Goal: Communication & Community: Answer question/provide support

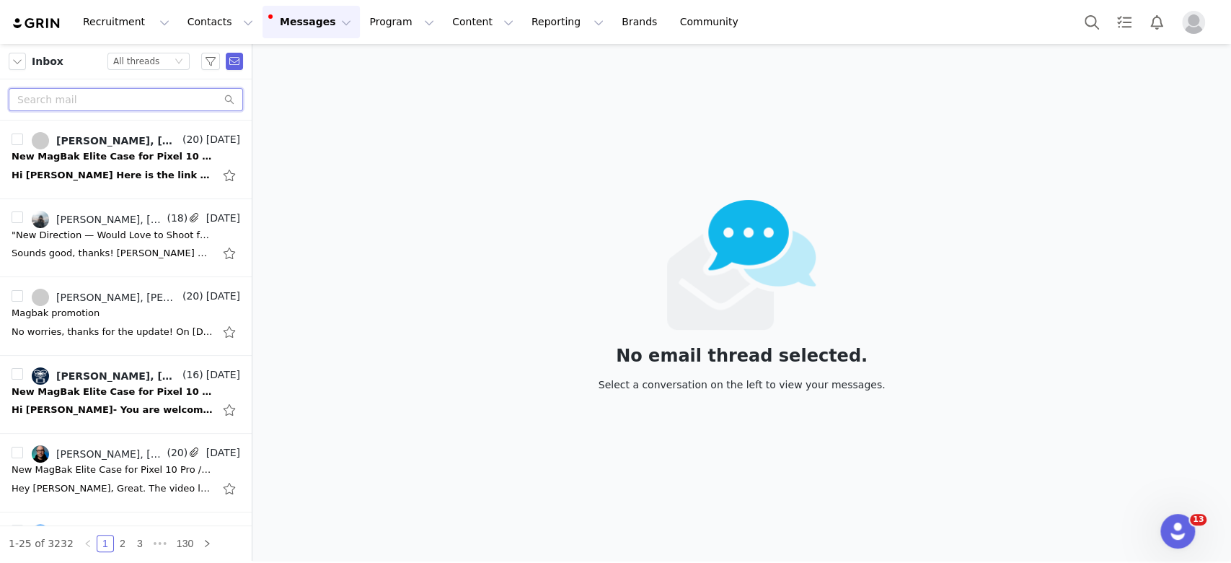
drag, startPoint x: 162, startPoint y: 104, endPoint x: 141, endPoint y: 97, distance: 21.2
click at [159, 103] on input "text" at bounding box center [126, 99] width 234 height 23
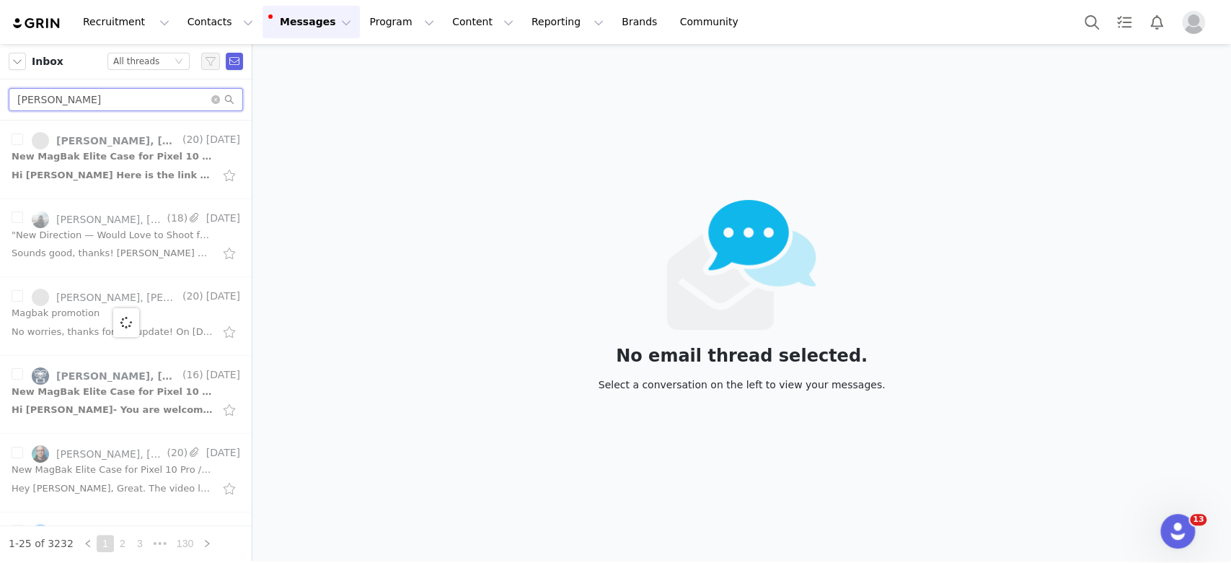
type input "[PERSON_NAME]"
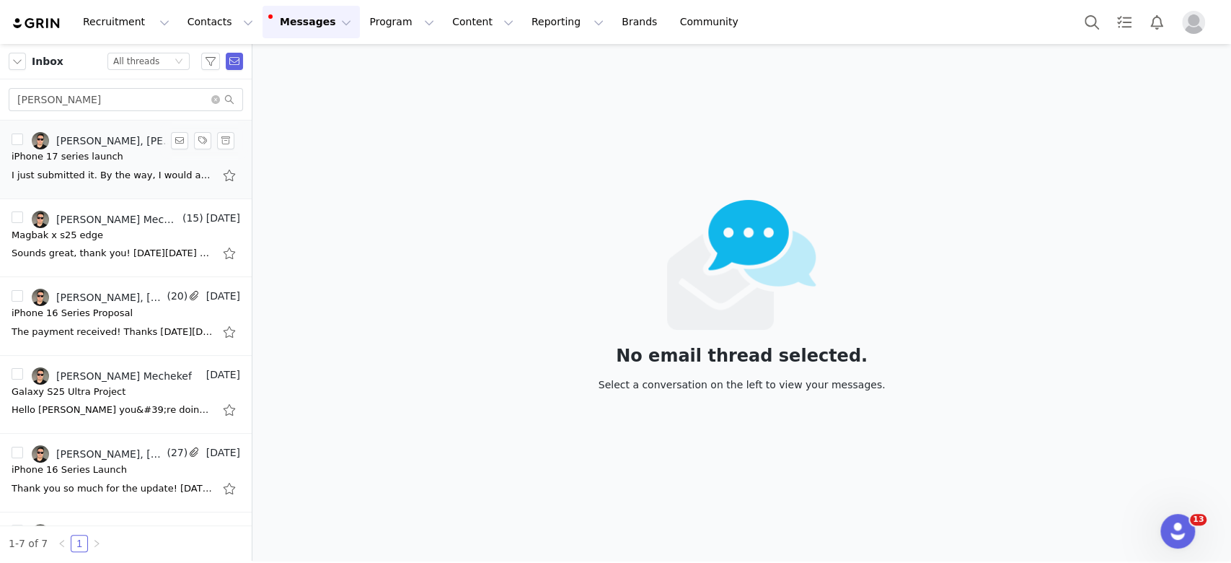
click at [69, 152] on div "iPhone 17 series launch" at bounding box center [68, 156] width 112 height 14
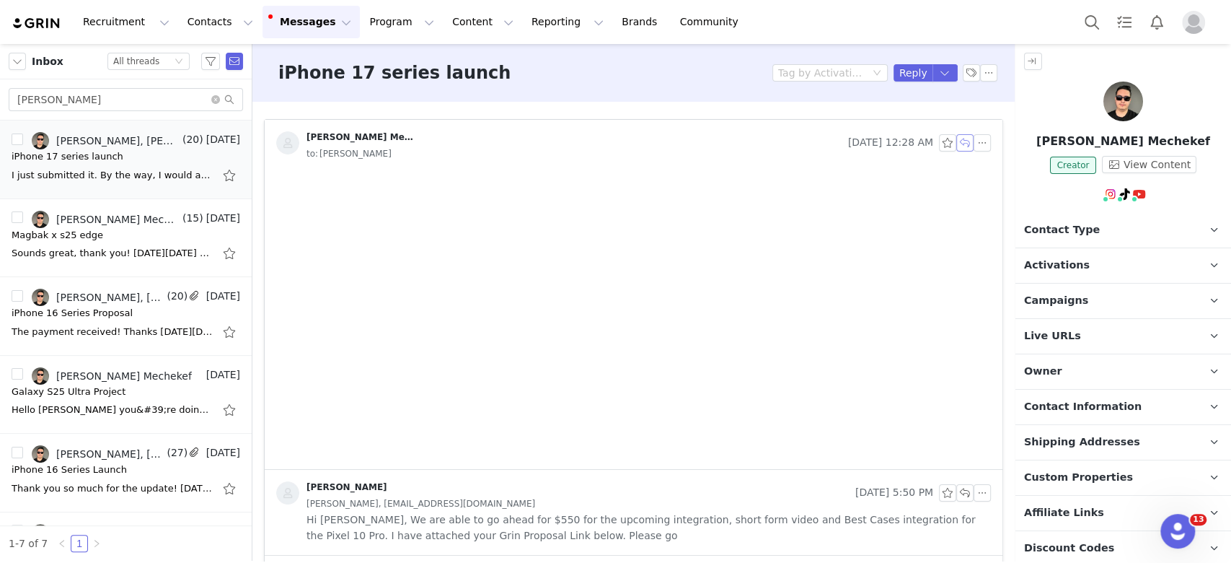
click at [923, 141] on button "button" at bounding box center [965, 142] width 17 height 17
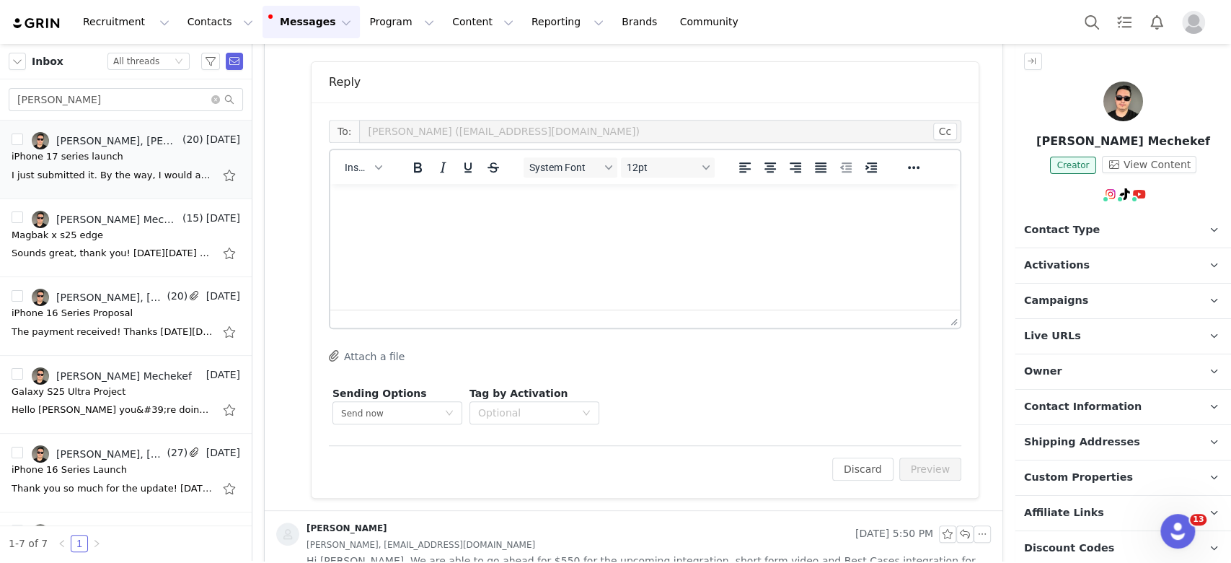
click at [557, 223] on html at bounding box center [645, 203] width 630 height 39
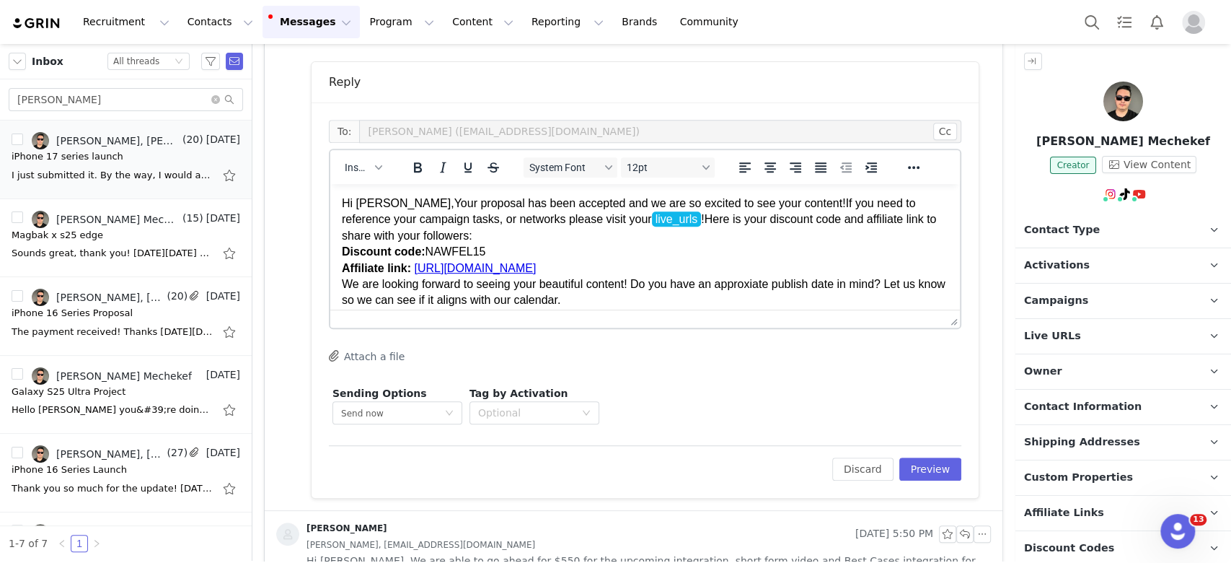
click at [545, 297] on p "Hi [PERSON_NAME],Your proposal has been accepted and we are so excited to see y…" at bounding box center [645, 276] width 607 height 162
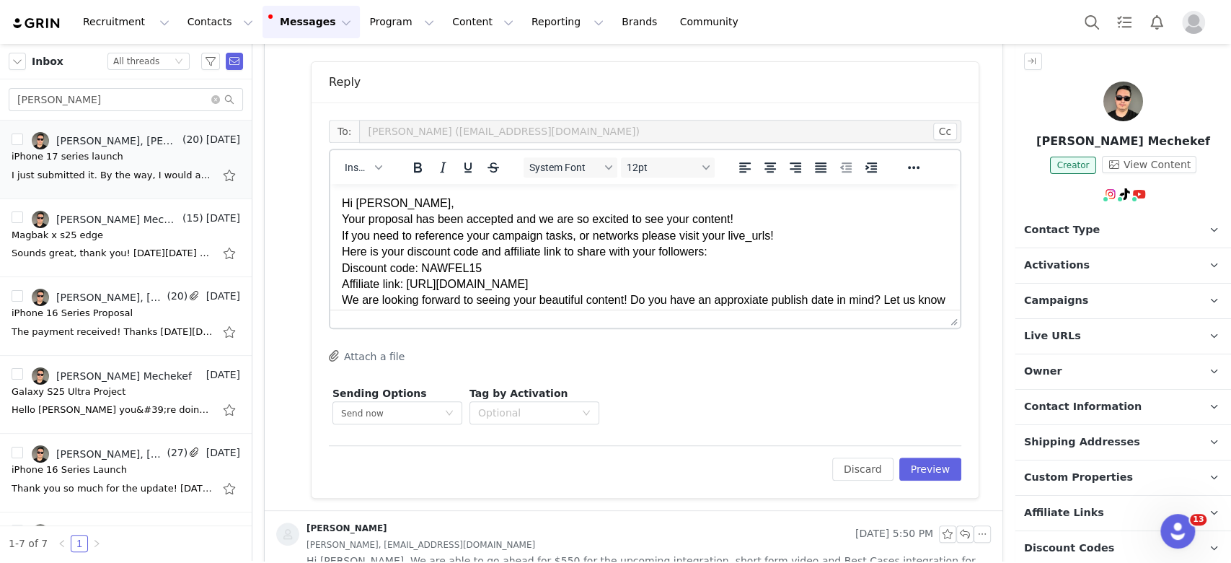
click at [447, 203] on p "Hi [PERSON_NAME], Your proposal has been accepted and we are so excited to see …" at bounding box center [645, 292] width 607 height 194
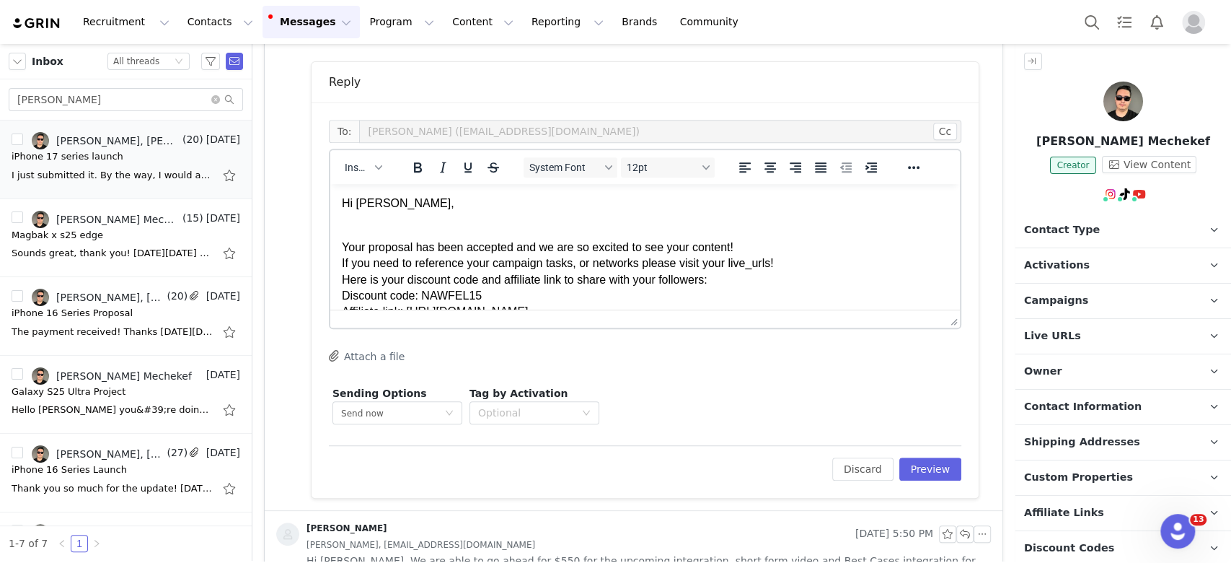
click at [787, 245] on p "Your proposal has been accepted and we are so excited to see your content! If y…" at bounding box center [645, 320] width 607 height 194
click at [572, 222] on body "Hi [PERSON_NAME], Your proposal has been accepted and we are so excited to see …" at bounding box center [645, 305] width 607 height 221
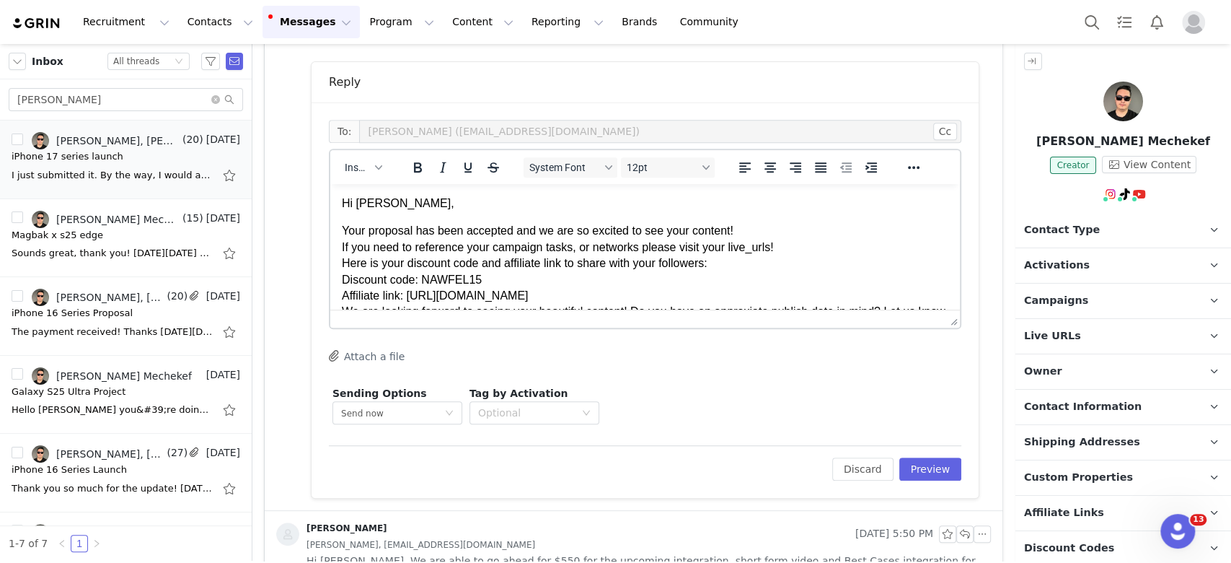
click at [785, 229] on p "Your proposal has been accepted and we are so excited to see your content! If y…" at bounding box center [645, 311] width 607 height 177
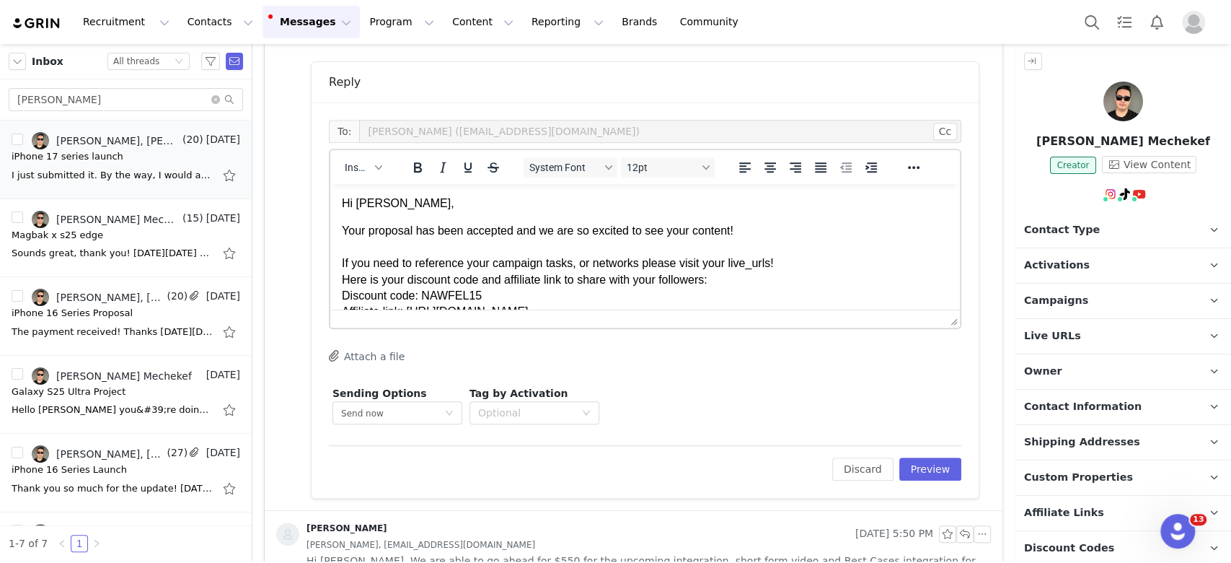
click at [755, 268] on p "Your proposal has been accepted and we are so excited to see your content! If y…" at bounding box center [645, 320] width 607 height 194
drag, startPoint x: 778, startPoint y: 268, endPoint x: 727, endPoint y: 270, distance: 51.3
click at [727, 270] on p "Your proposal has been accepted and we are so excited to see your content! If y…" at bounding box center [645, 320] width 607 height 194
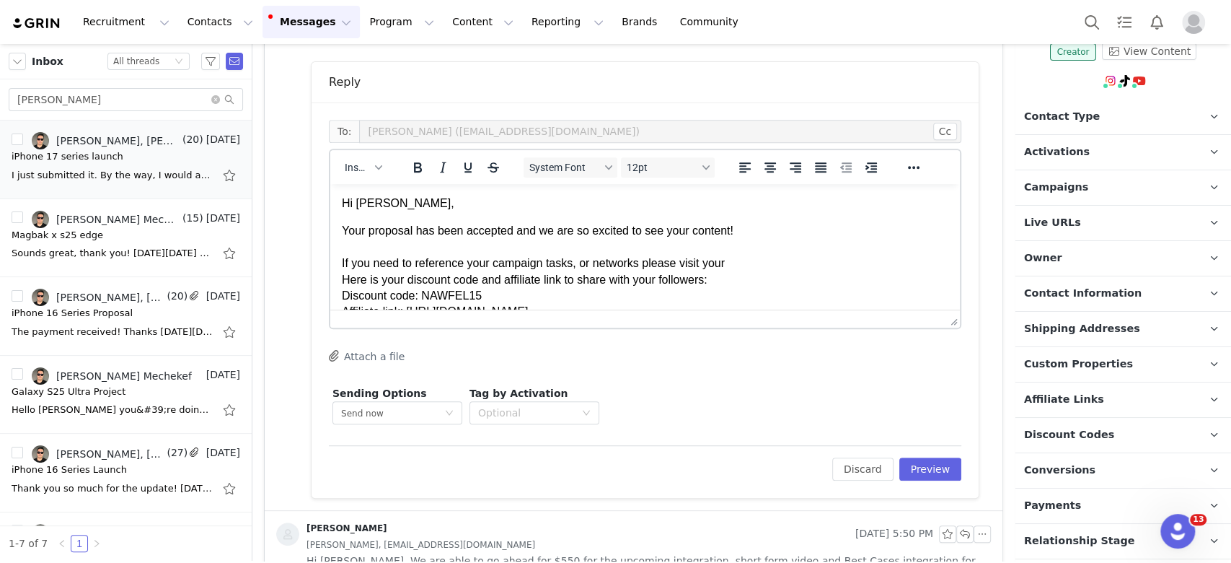
scroll to position [84, 0]
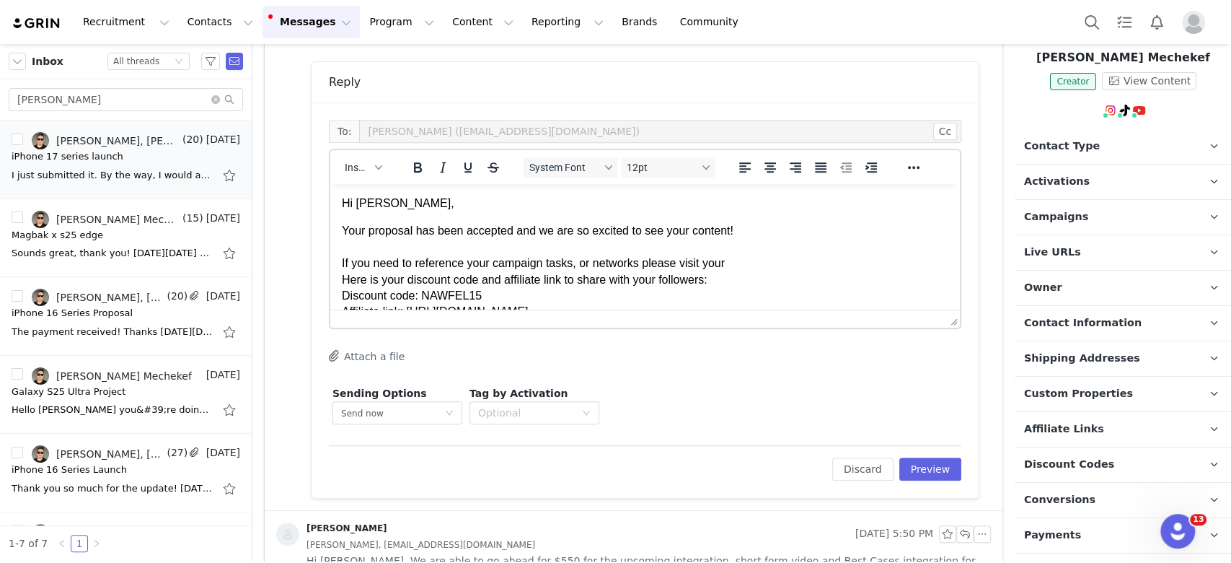
click at [923, 252] on p "Live URLs" at bounding box center [1106, 252] width 181 height 35
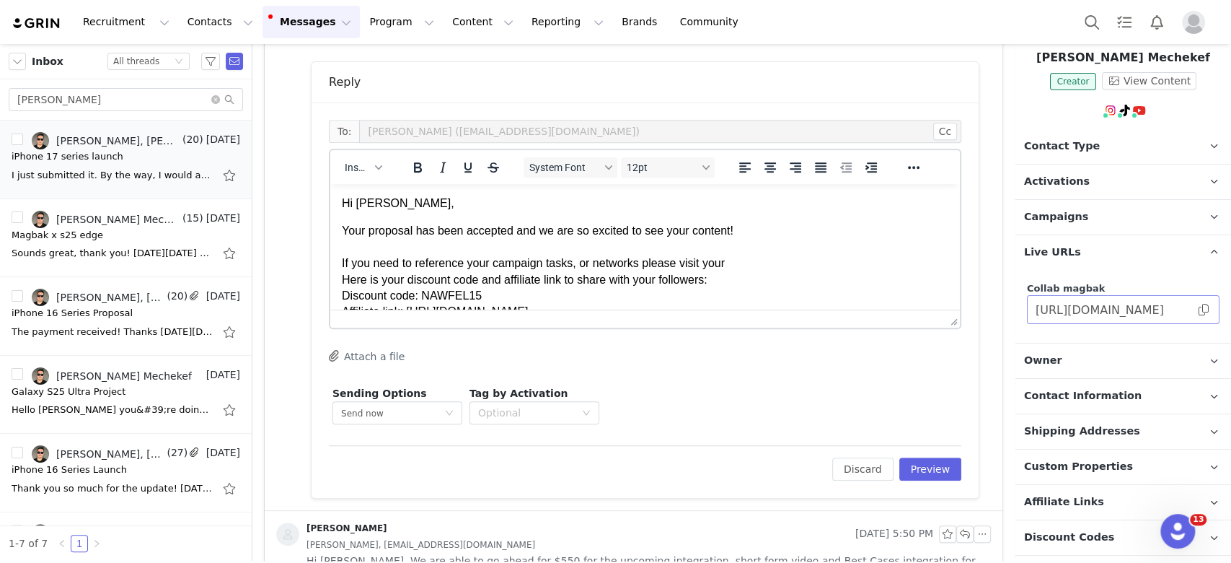
drag, startPoint x: 1187, startPoint y: 311, endPoint x: 488, endPoint y: 72, distance: 738.7
click at [923, 309] on span at bounding box center [1204, 309] width 14 height 0
click at [776, 261] on p "Your proposal has been accepted and we are so excited to see your content! If y…" at bounding box center [645, 320] width 607 height 194
drag, startPoint x: 748, startPoint y: 270, endPoint x: 726, endPoint y: 271, distance: 22.4
click at [726, 271] on p "Your proposal has been accepted and we are so excited to see your content! If y…" at bounding box center [645, 320] width 607 height 194
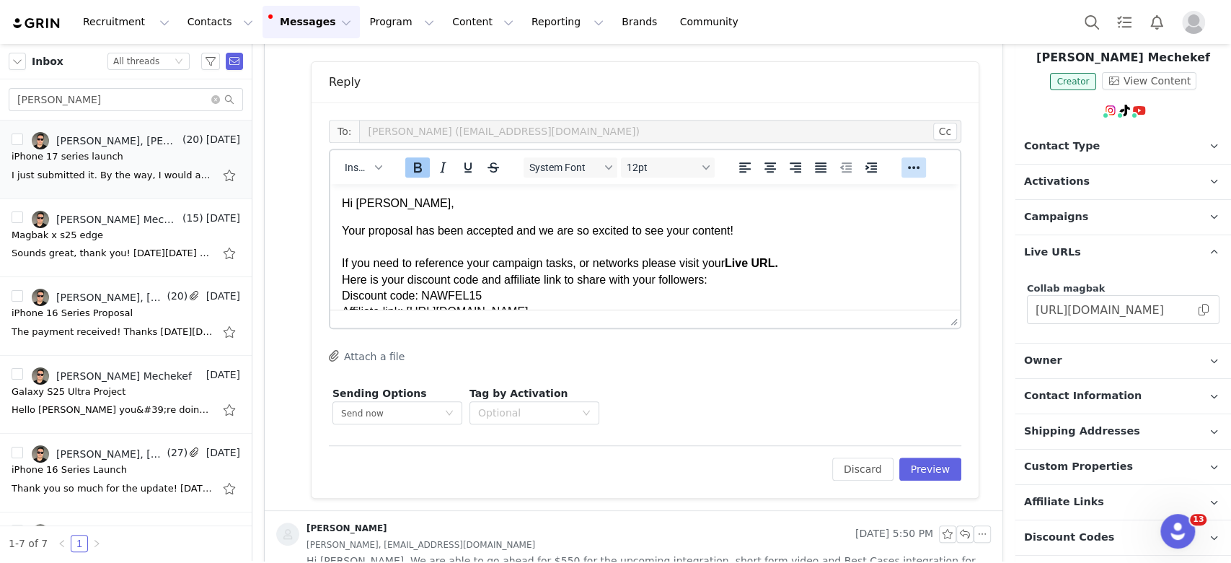
click at [917, 166] on icon "Reveal or hide additional toolbar items" at bounding box center [914, 167] width 12 height 3
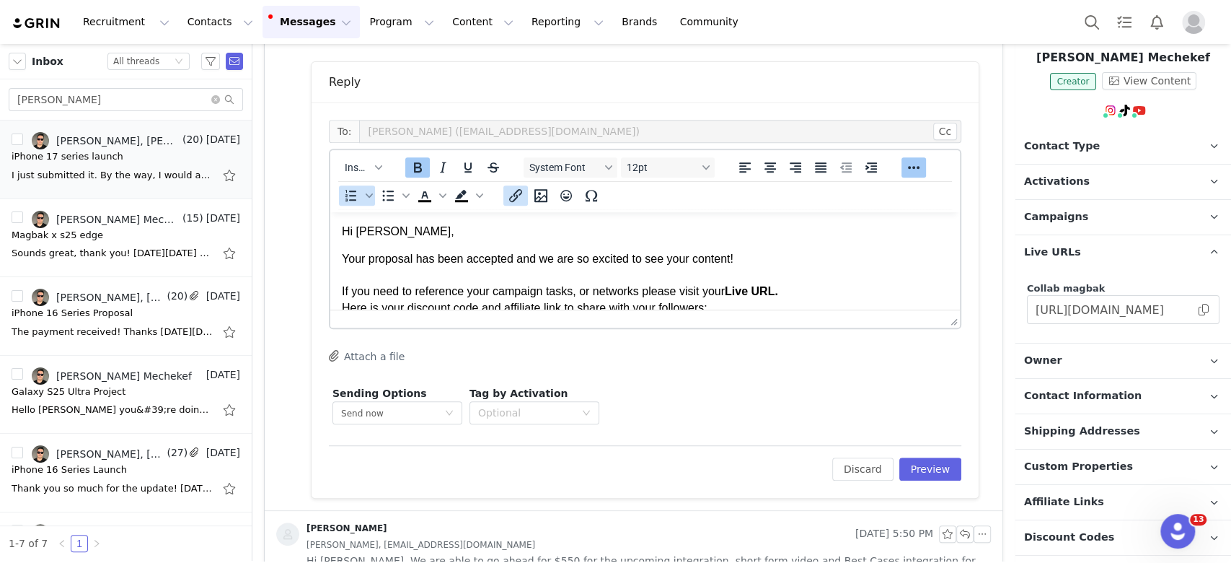
click at [510, 194] on icon "Insert/edit link" at bounding box center [515, 195] width 17 height 17
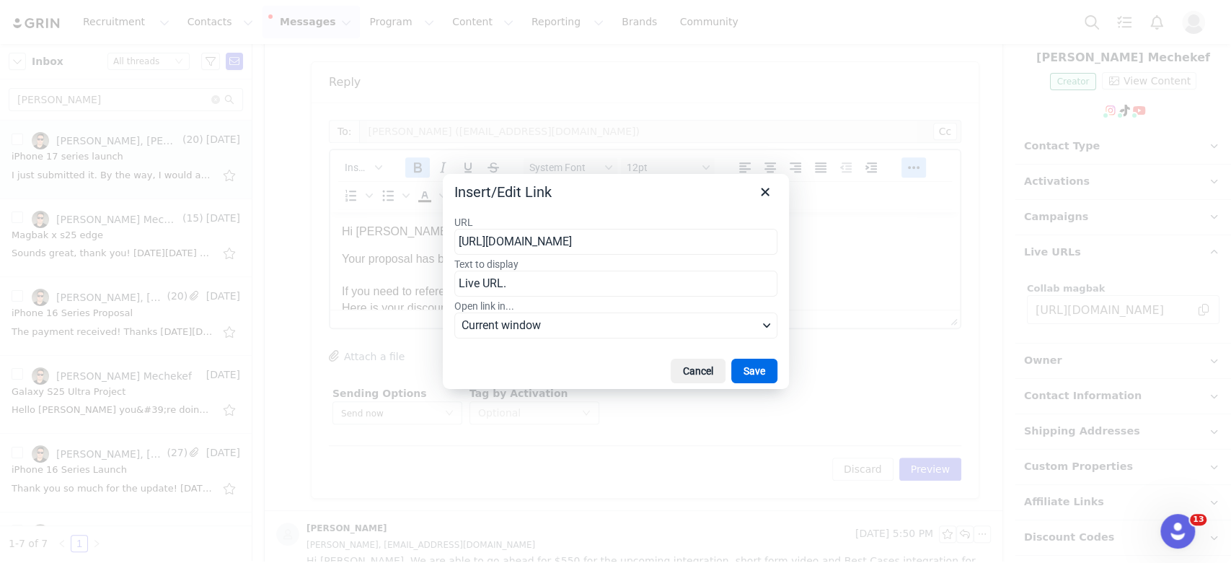
scroll to position [0, 39]
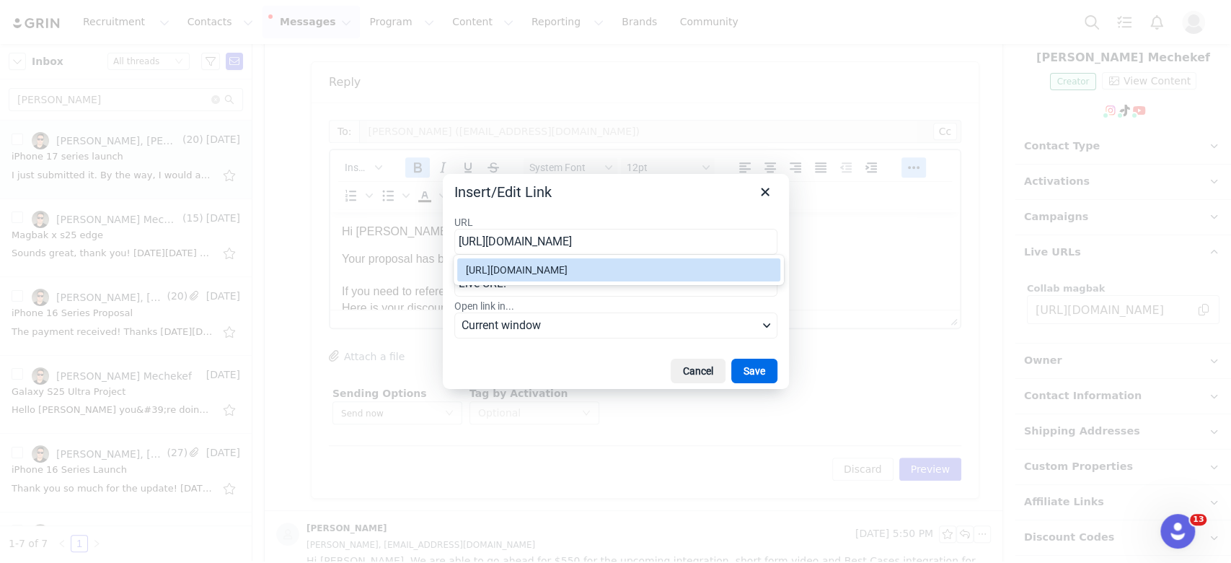
click at [623, 278] on div "[URL][DOMAIN_NAME]" at bounding box center [620, 269] width 309 height 17
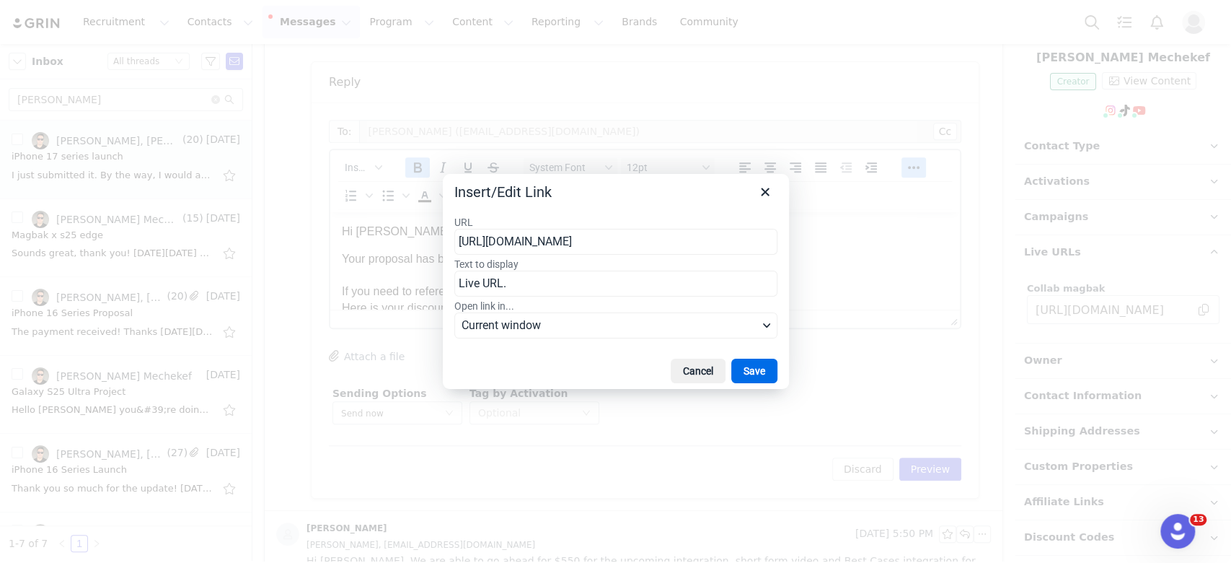
type input "[URL][DOMAIN_NAME]"
click at [588, 323] on span "Current window" at bounding box center [610, 325] width 296 height 17
click at [562, 372] on div "New window" at bounding box center [519, 376] width 107 height 17
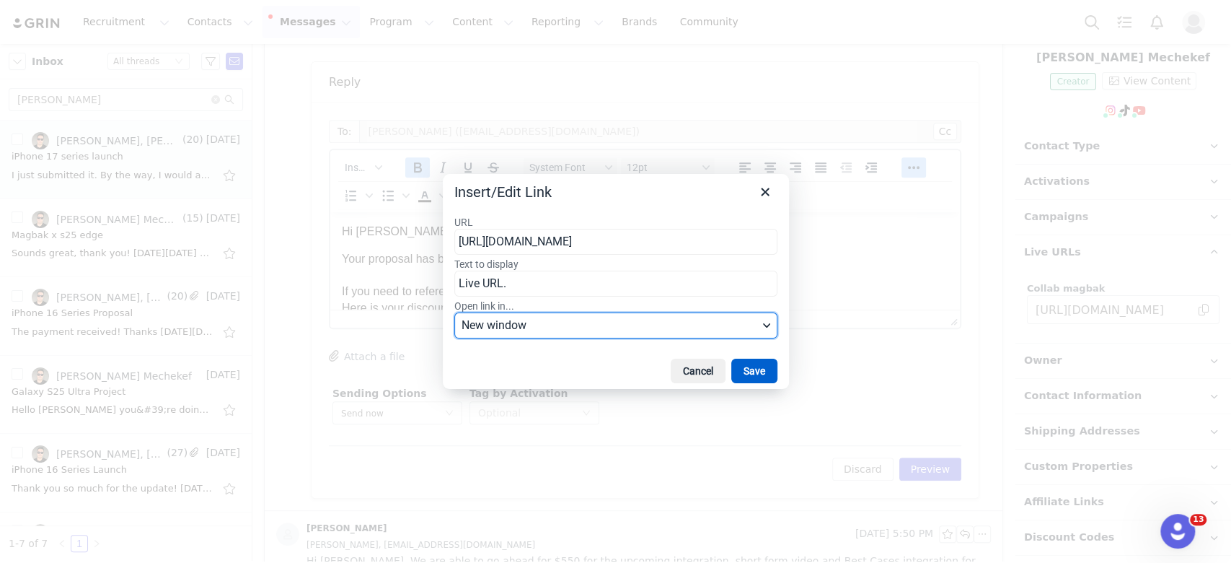
click at [753, 372] on button "Save" at bounding box center [754, 371] width 46 height 25
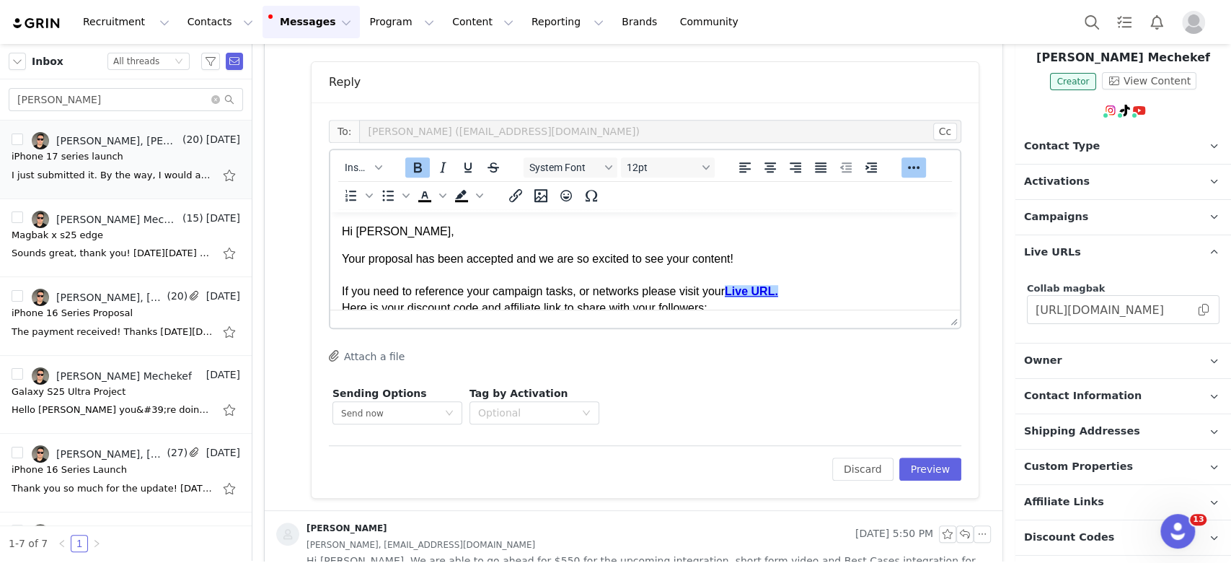
click at [800, 293] on p "Your proposal has been accepted and we are so excited to see your content! If y…" at bounding box center [645, 348] width 607 height 194
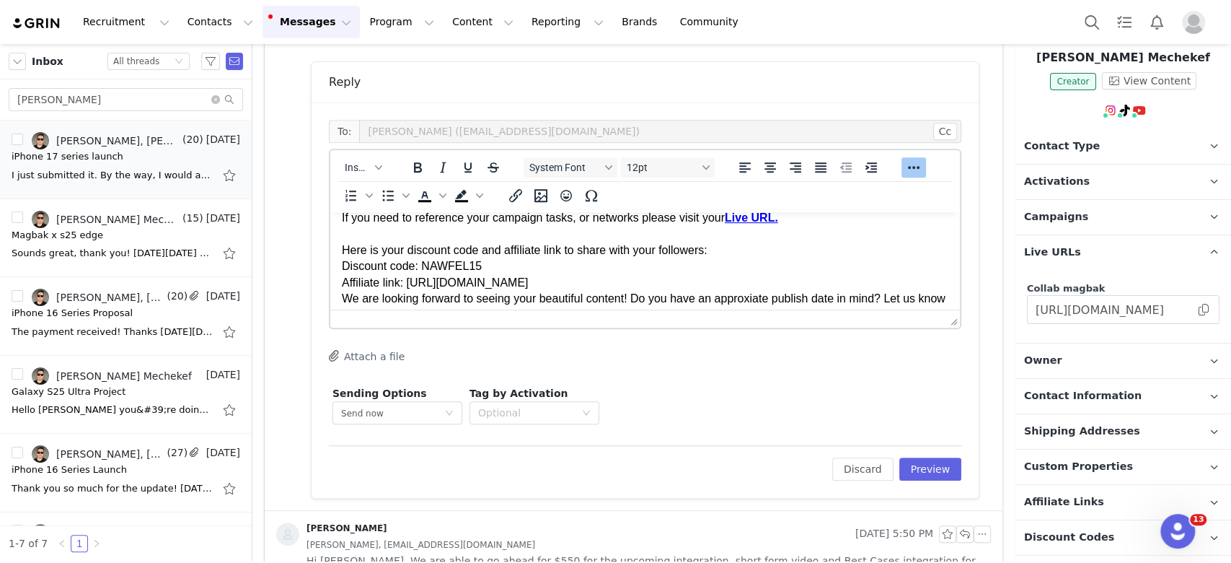
scroll to position [102, 0]
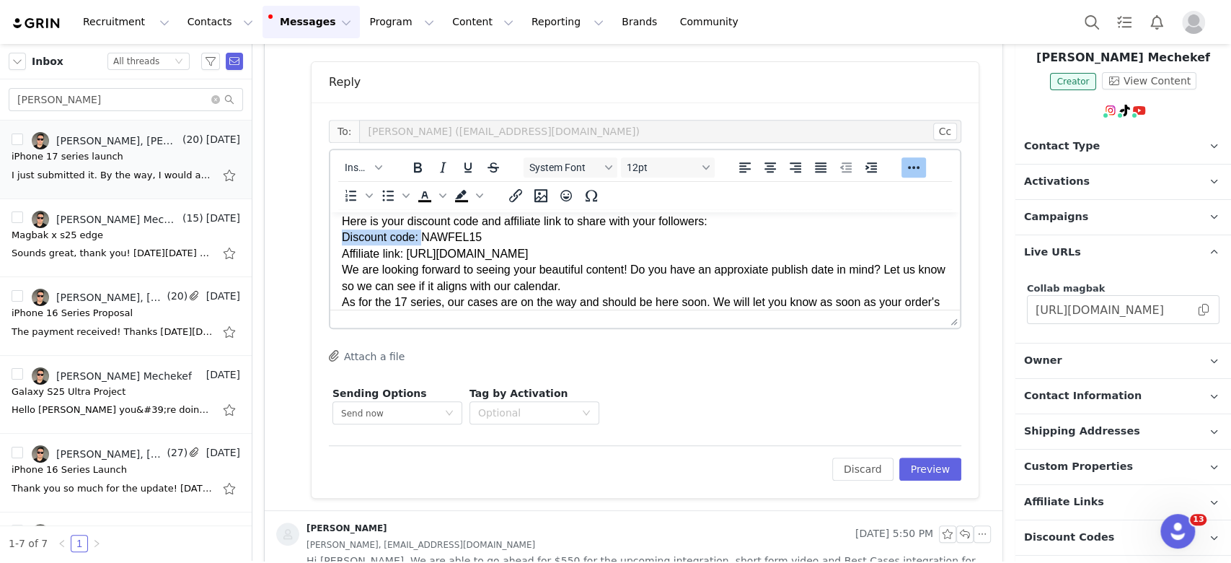
drag, startPoint x: 419, startPoint y: 236, endPoint x: 341, endPoint y: 240, distance: 78.0
click at [342, 240] on p "Your proposal has been accepted and we are so excited to see your content! If y…" at bounding box center [645, 254] width 607 height 210
drag, startPoint x: 407, startPoint y: 252, endPoint x: 332, endPoint y: 252, distance: 75.0
click at [334, 254] on html "Hi [PERSON_NAME], Your proposal has been accepted and we are so excited to see …" at bounding box center [645, 240] width 630 height 260
click at [693, 256] on p "Your proposal has been accepted and we are so excited to see your content! If y…" at bounding box center [645, 254] width 607 height 210
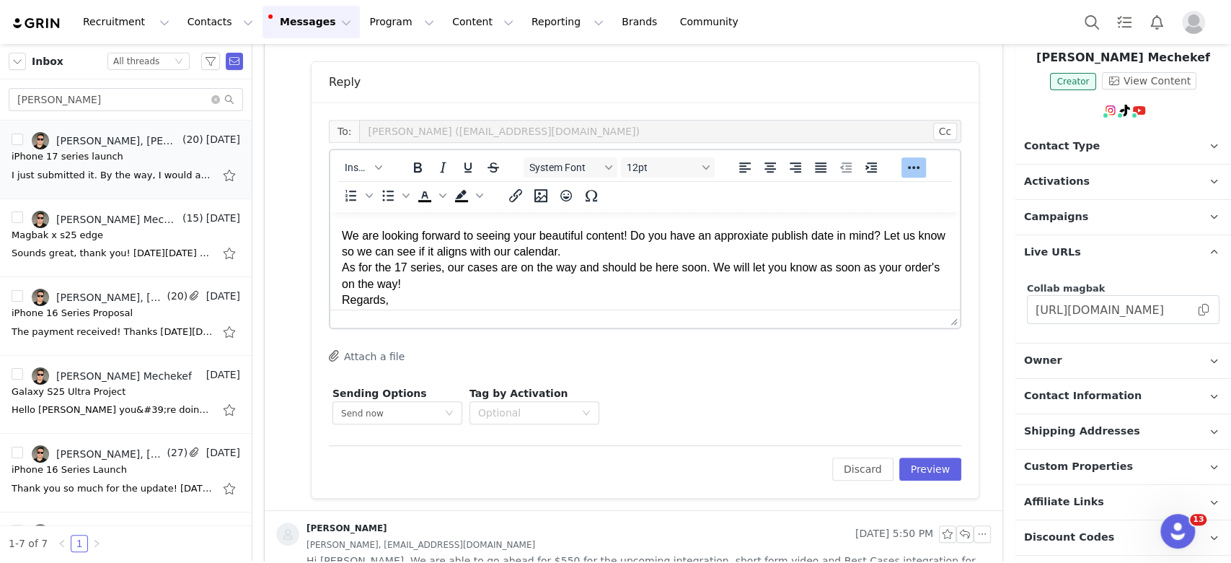
scroll to position [179, 0]
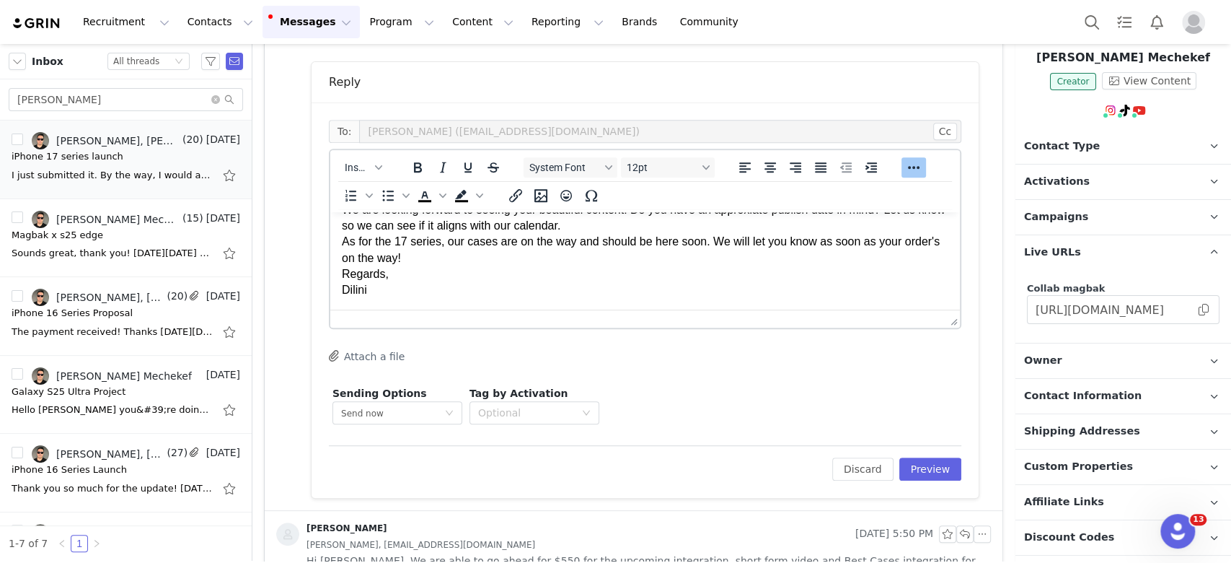
click at [607, 227] on p "Your proposal has been accepted and we are so excited to see your content! If y…" at bounding box center [645, 185] width 607 height 226
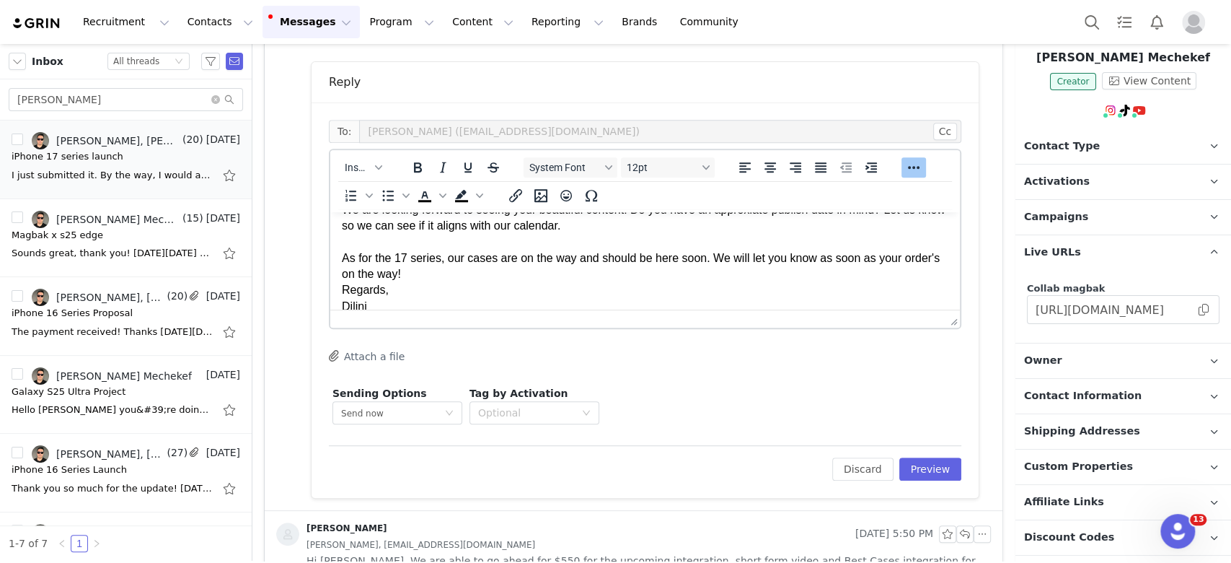
click at [462, 271] on p "Your proposal has been accepted and we are so excited to see your content! If y…" at bounding box center [645, 193] width 607 height 242
click at [923, 397] on button "Preview" at bounding box center [931, 468] width 63 height 23
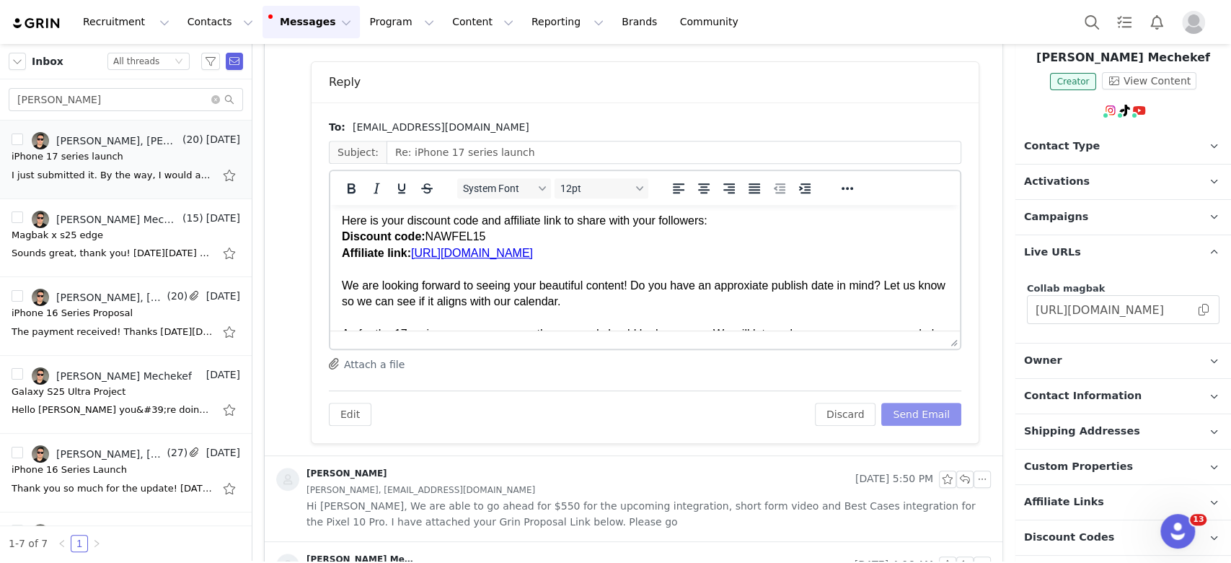
scroll to position [183, 0]
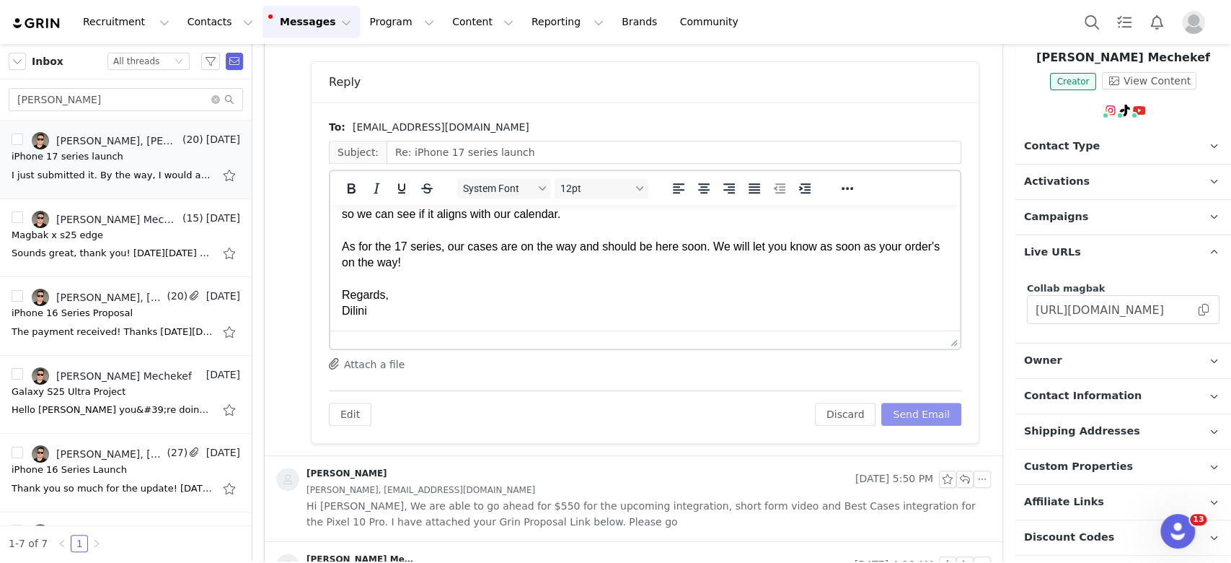
click at [893, 397] on button "Send Email" at bounding box center [922, 414] width 80 height 23
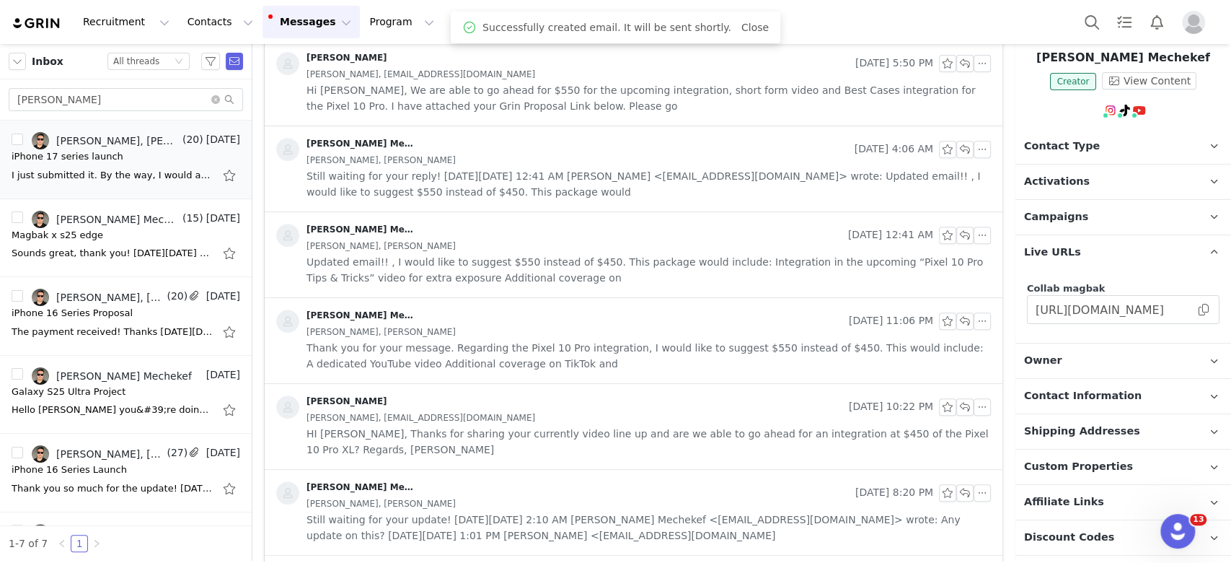
scroll to position [0, 0]
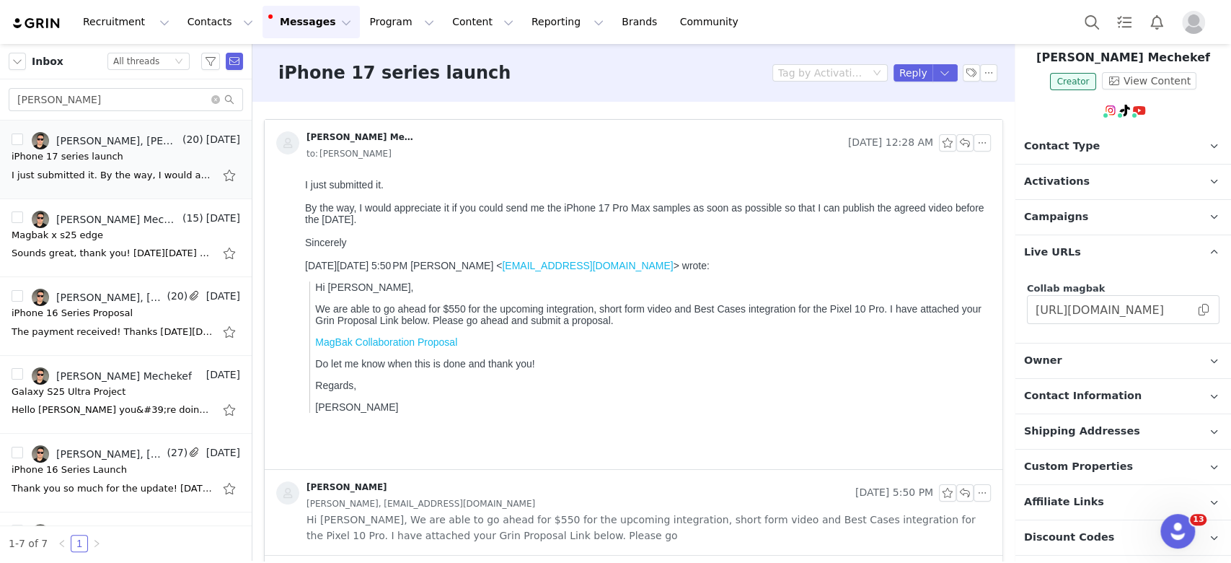
click at [462, 397] on blockquote "Hi [PERSON_NAME], We are able to go ahead for $550 for the upcoming integration…" at bounding box center [647, 346] width 676 height 131
click at [272, 30] on button "Messages Messages" at bounding box center [311, 22] width 97 height 32
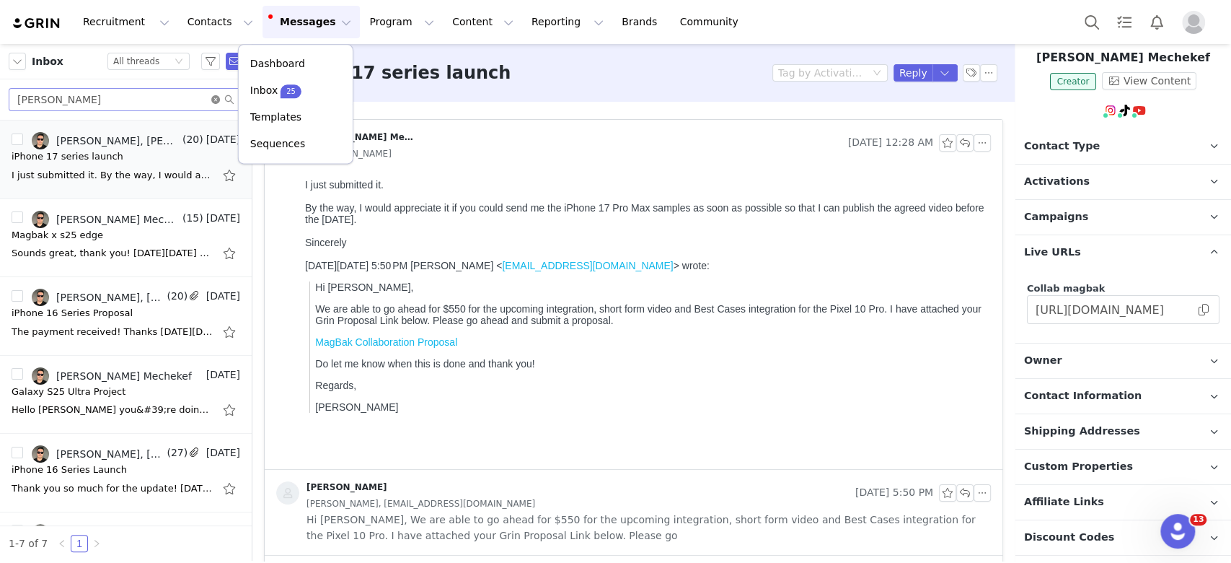
click at [219, 99] on icon "icon: close-circle" at bounding box center [215, 99] width 9 height 9
